Goal: Task Accomplishment & Management: Manage account settings

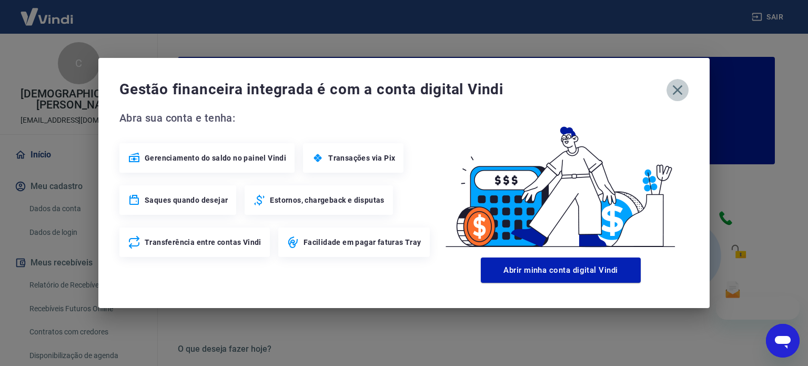
click at [677, 92] on icon "button" at bounding box center [678, 90] width 10 height 10
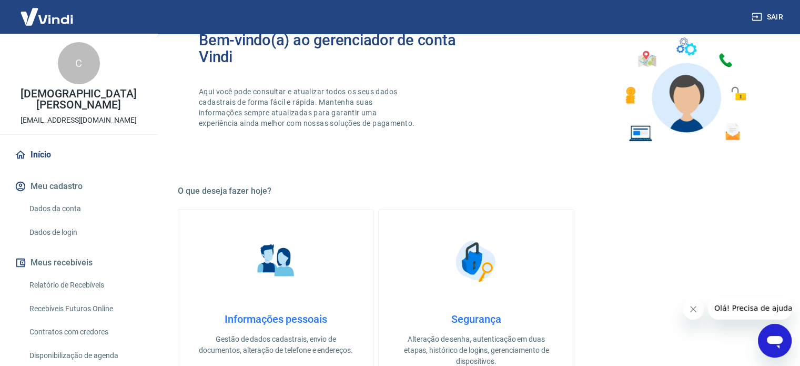
scroll to position [63, 0]
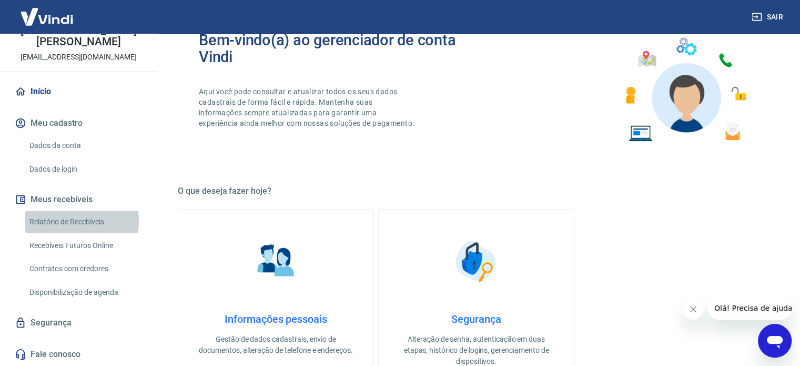
click at [78, 220] on link "Relatório de Recebíveis" at bounding box center [84, 222] width 119 height 22
